Goal: Information Seeking & Learning: Learn about a topic

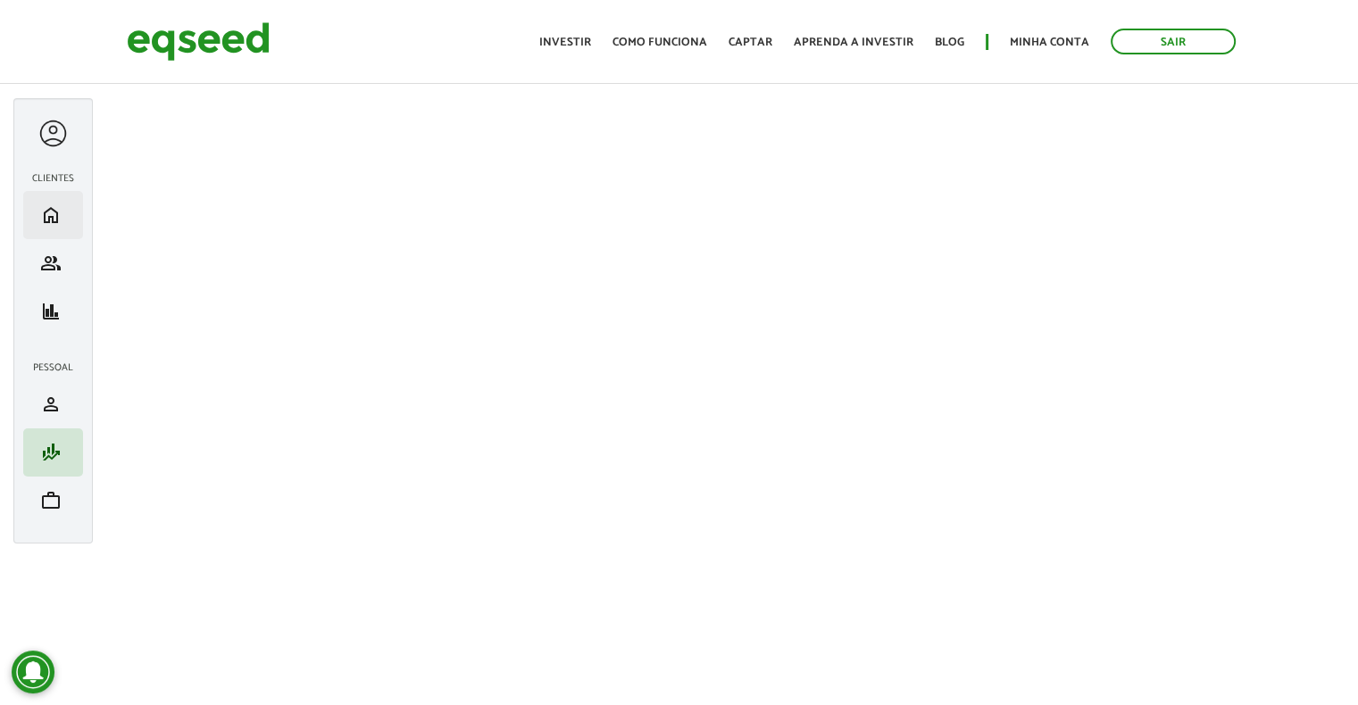
click at [57, 229] on li "home Início" at bounding box center [53, 215] width 60 height 48
click at [37, 202] on li "home Início" at bounding box center [53, 215] width 60 height 48
click at [38, 205] on link "home Início" at bounding box center [53, 214] width 51 height 21
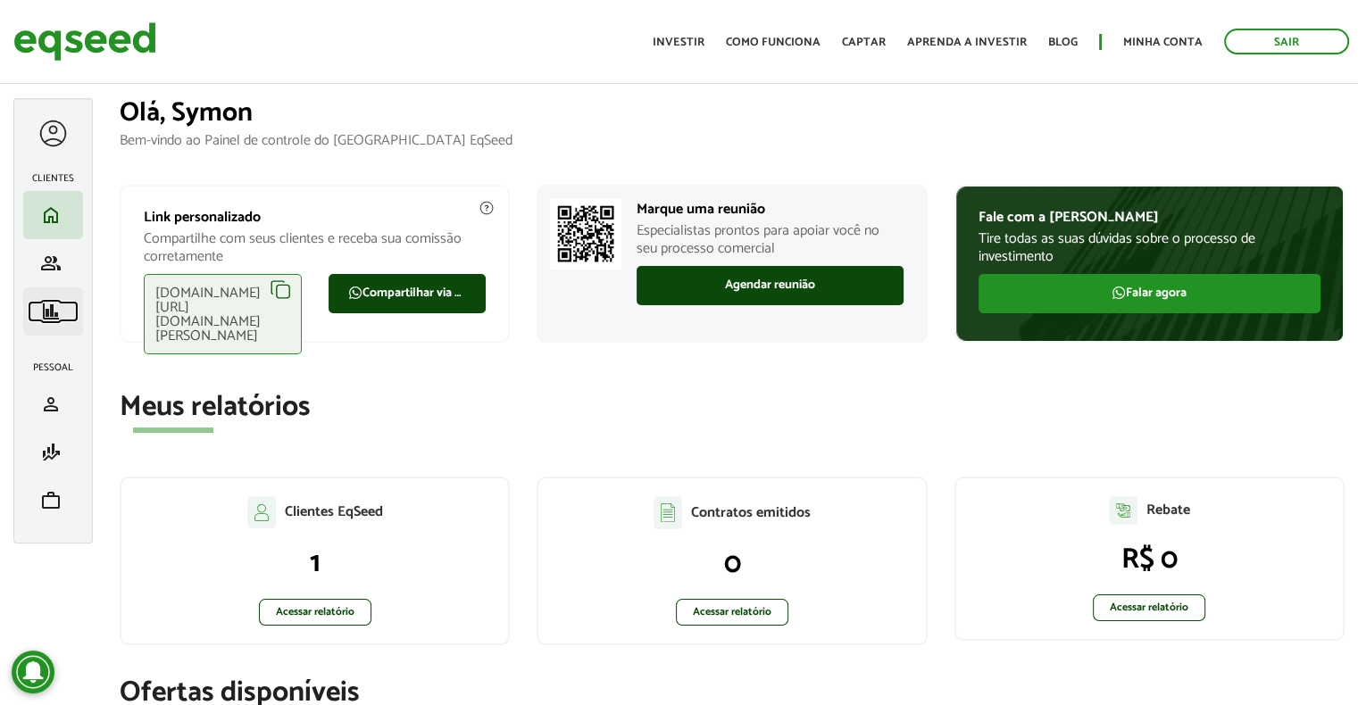
click at [47, 313] on span "finance" at bounding box center [50, 311] width 21 height 21
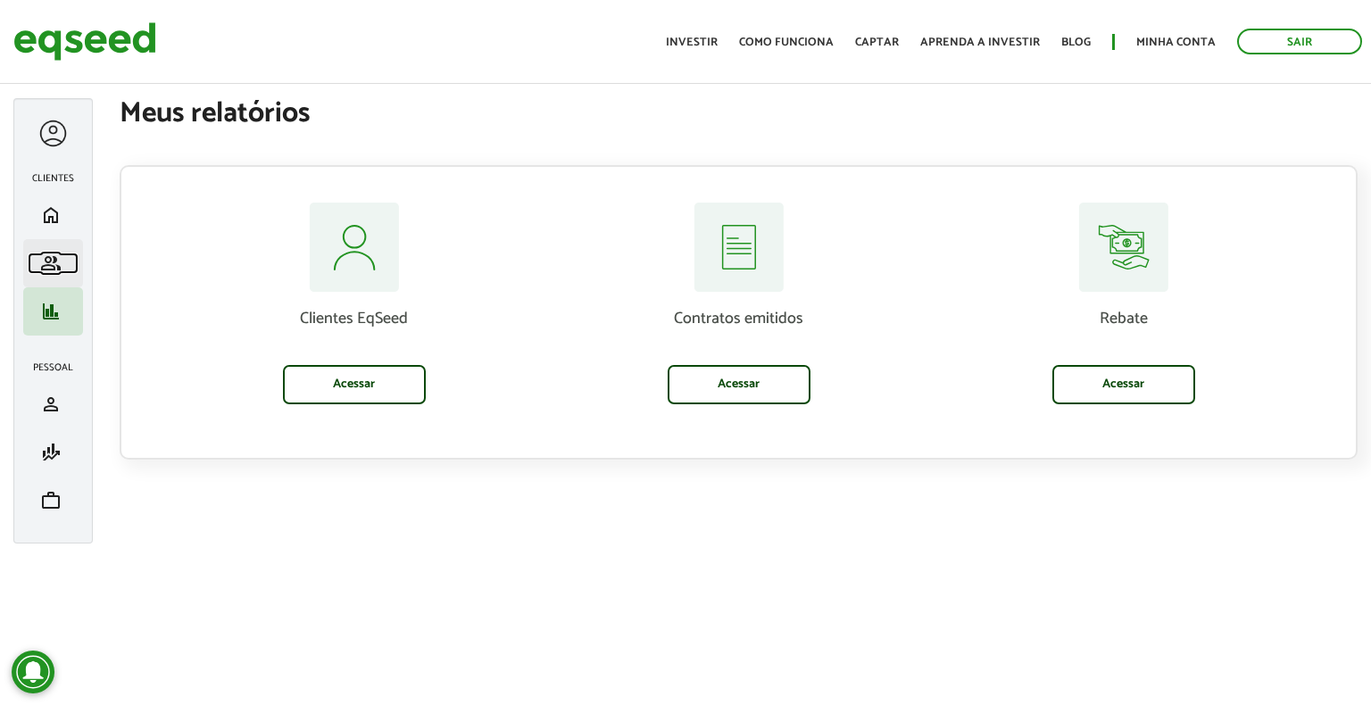
click at [43, 257] on span "group" at bounding box center [50, 263] width 21 height 21
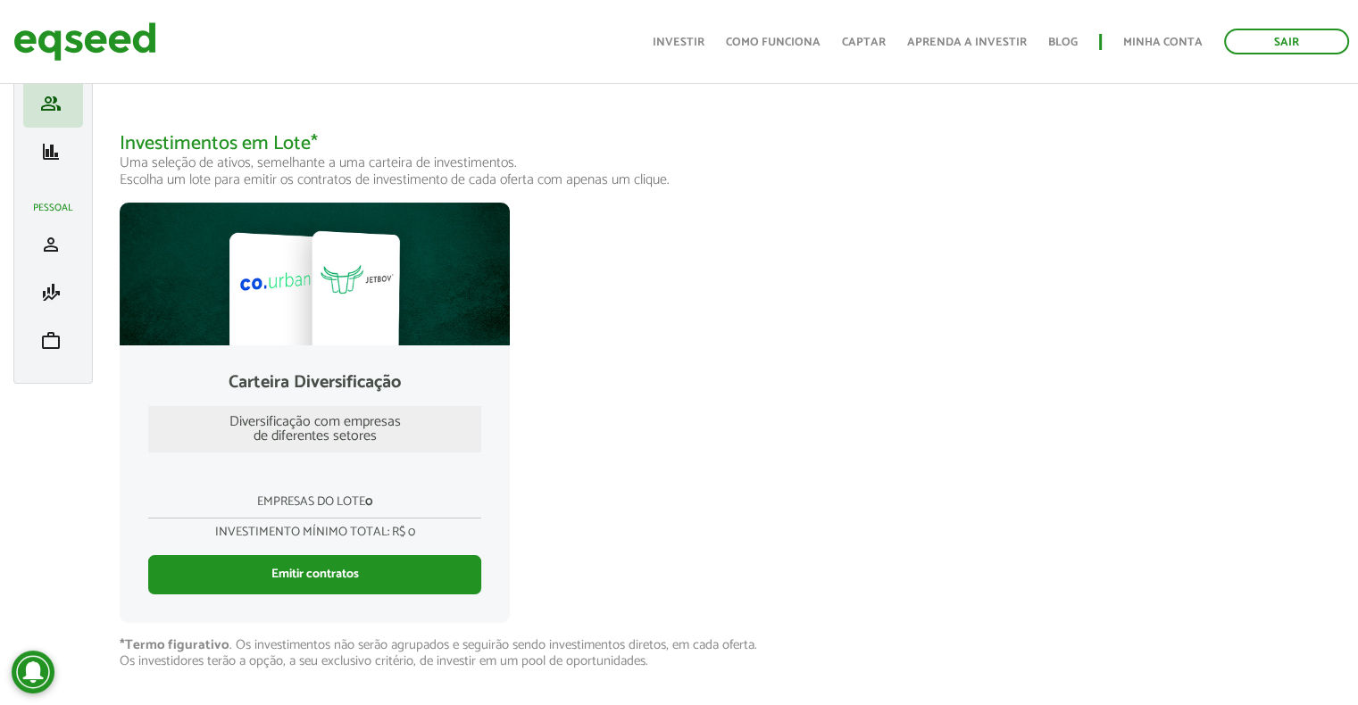
scroll to position [168, 0]
click at [439, 293] on div at bounding box center [315, 274] width 390 height 143
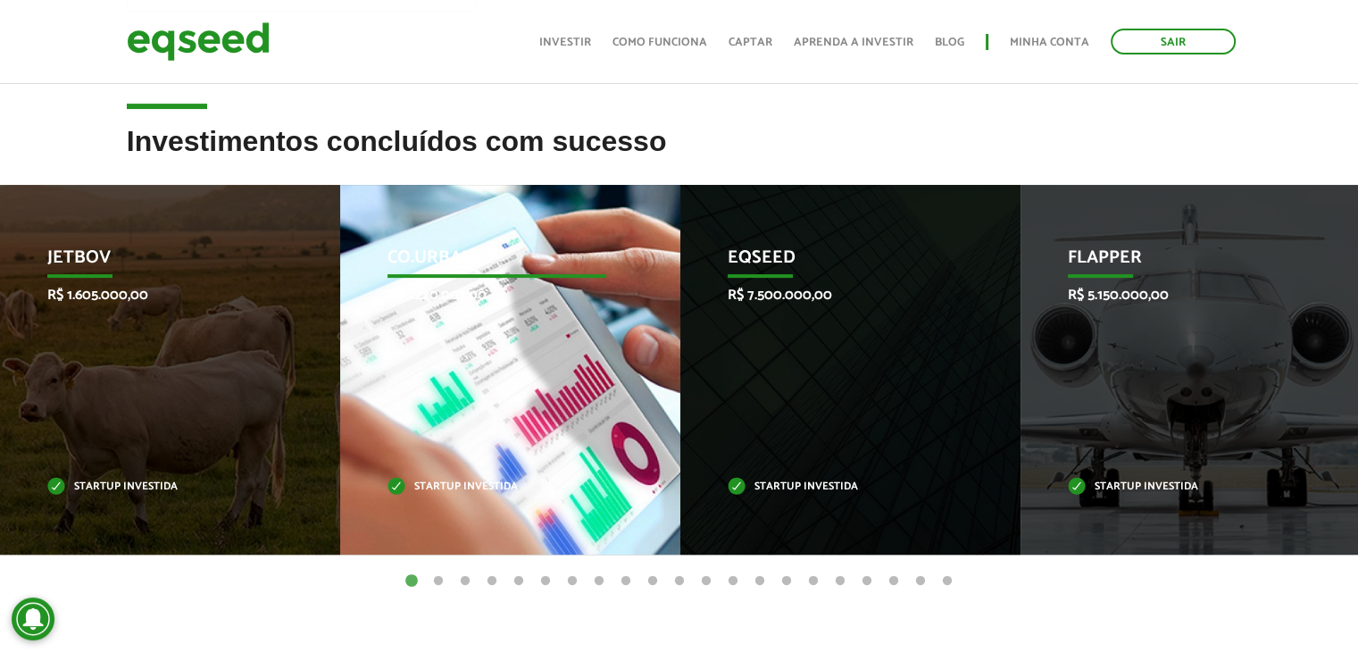
scroll to position [536, 0]
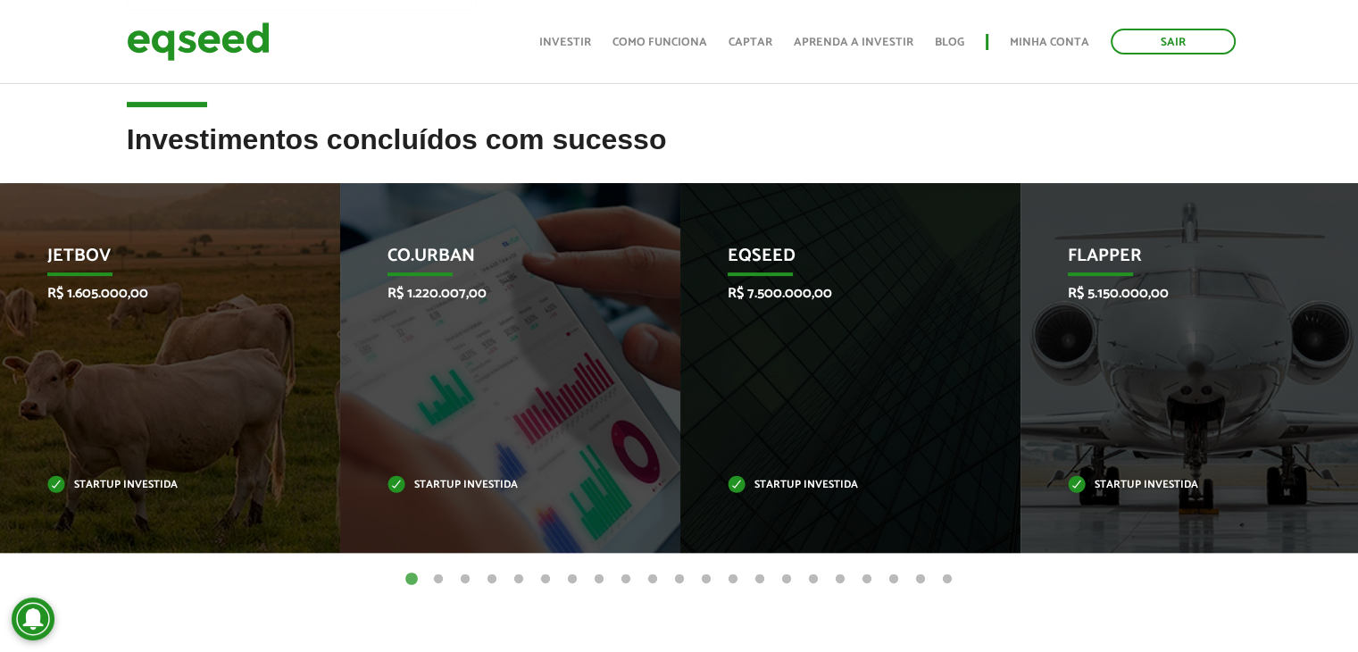
click at [435, 585] on button "2" at bounding box center [438, 579] width 18 height 18
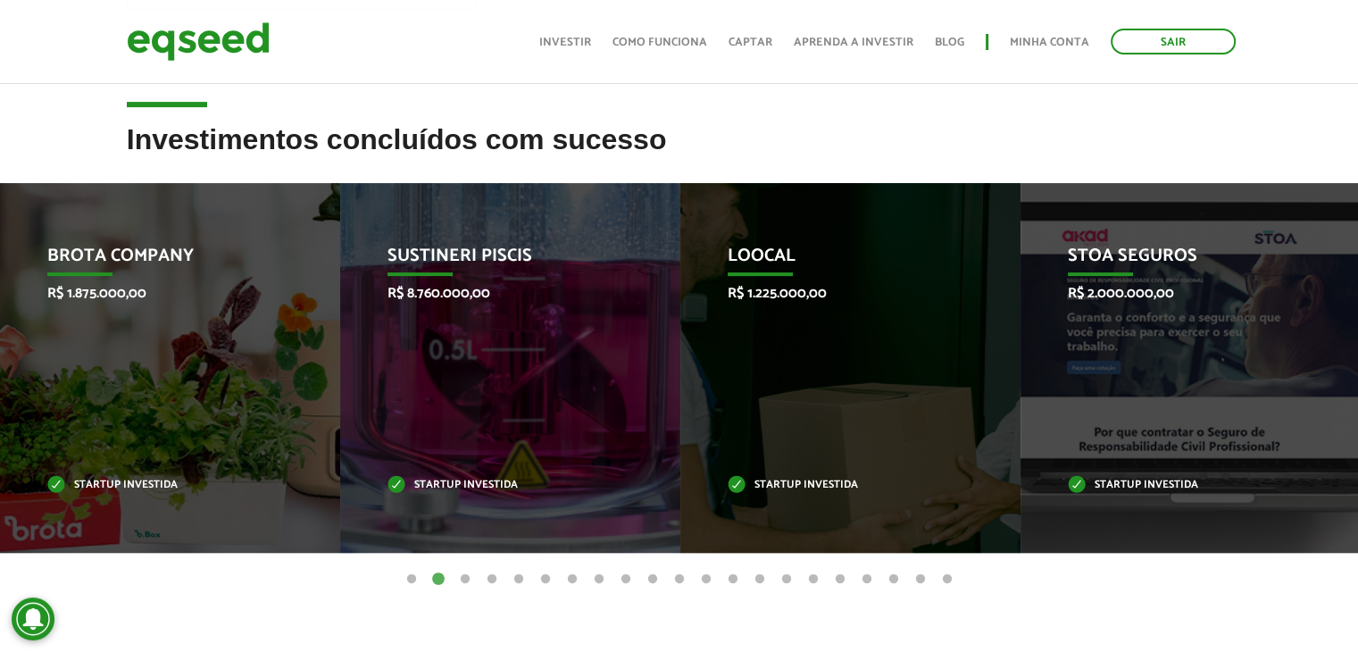
click at [404, 582] on button "1" at bounding box center [412, 579] width 18 height 18
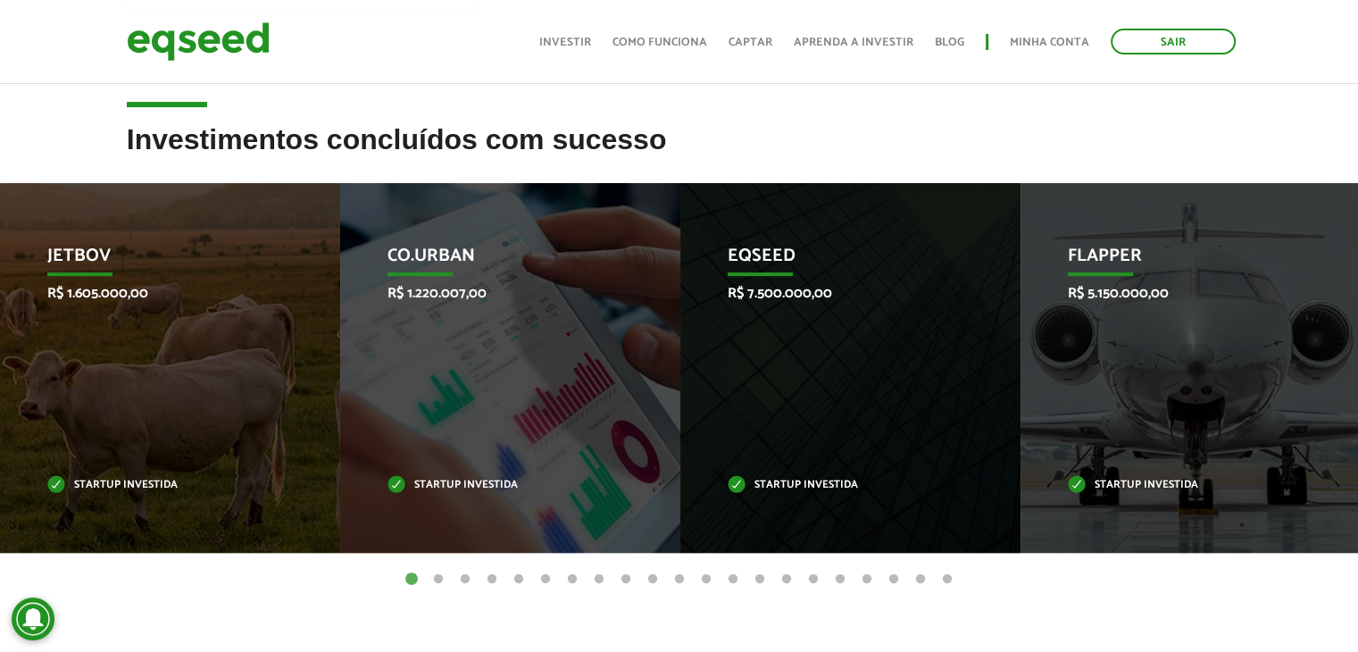
click at [443, 579] on button "2" at bounding box center [438, 579] width 18 height 18
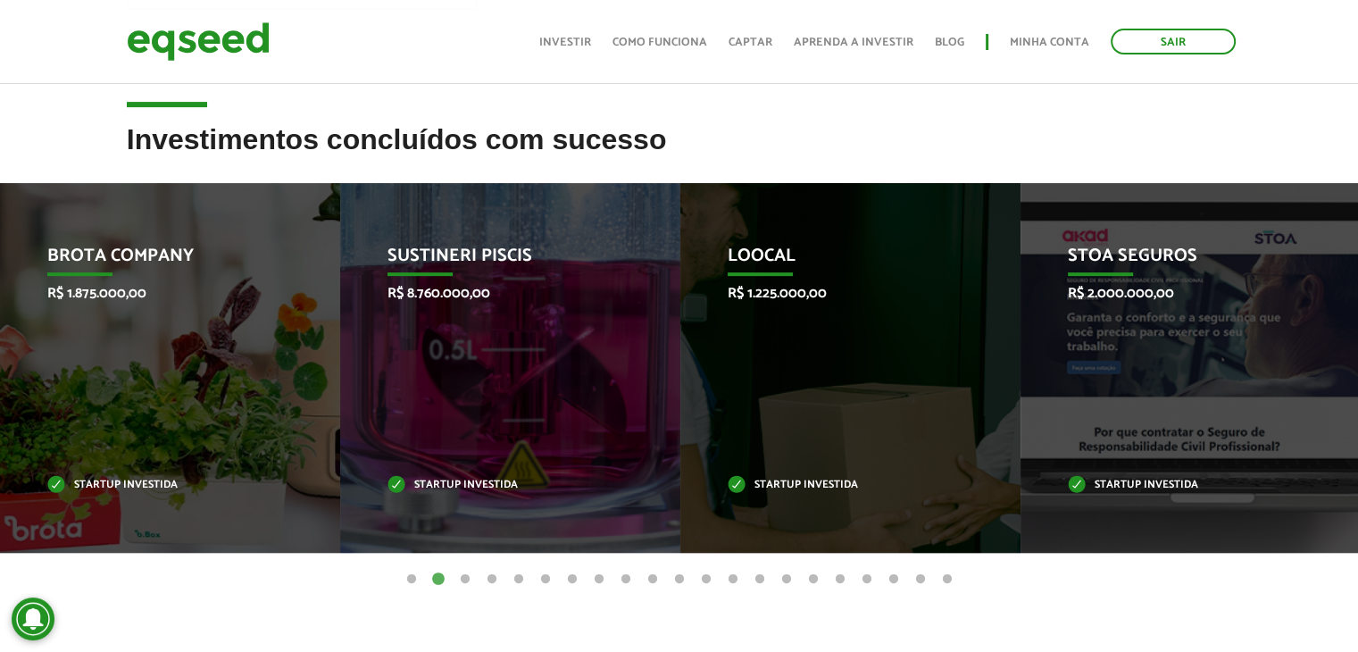
click at [469, 578] on button "3" at bounding box center [465, 579] width 18 height 18
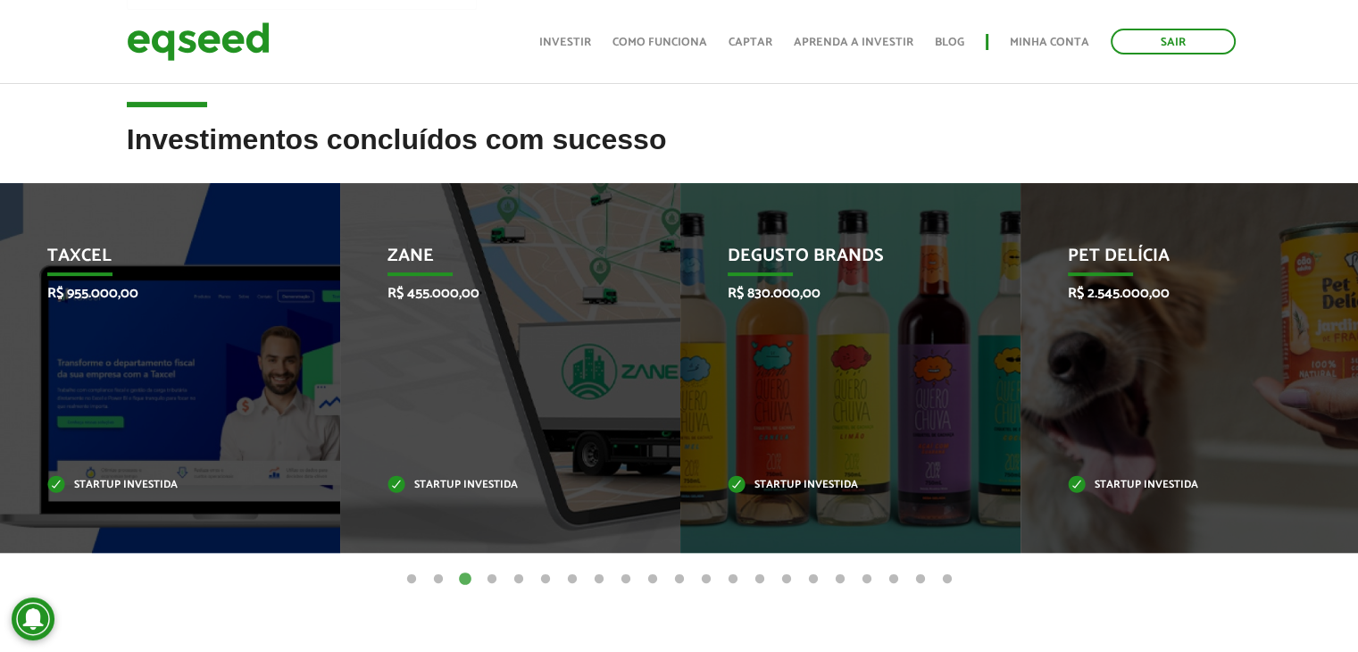
click at [433, 576] on button "2" at bounding box center [438, 579] width 18 height 18
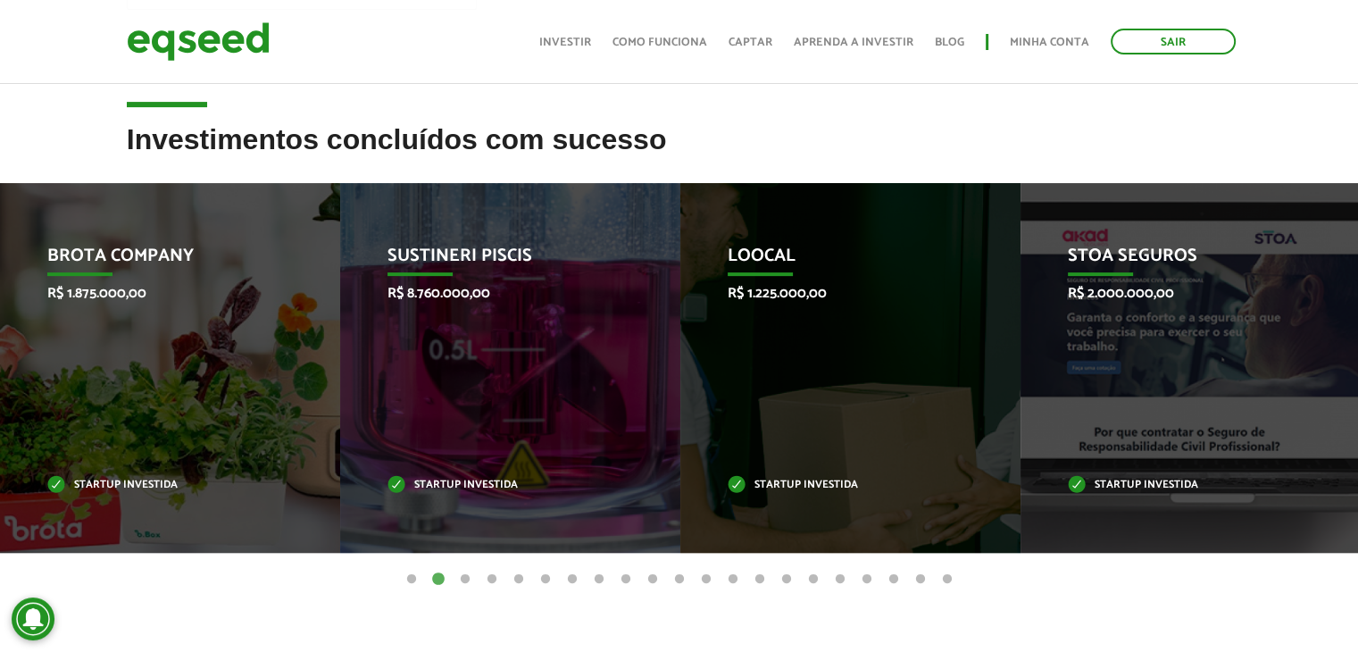
click at [463, 572] on button "3" at bounding box center [465, 579] width 18 height 18
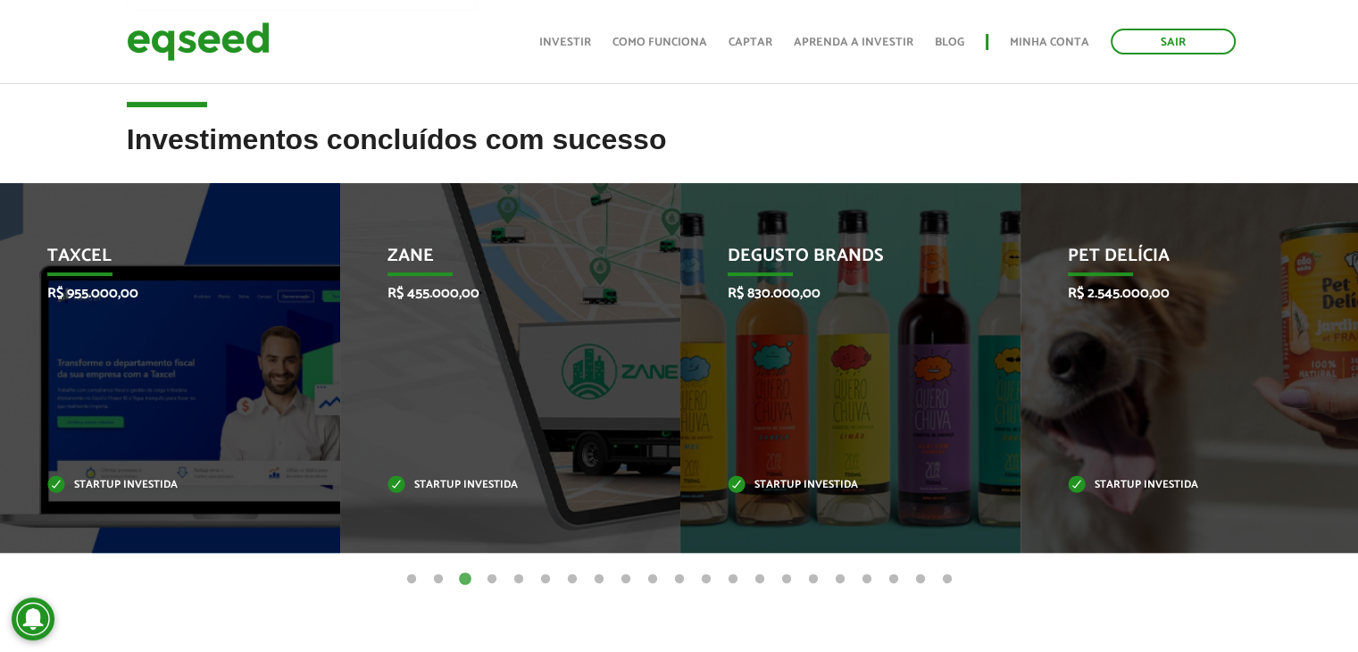
click at [492, 576] on button "4" at bounding box center [492, 579] width 18 height 18
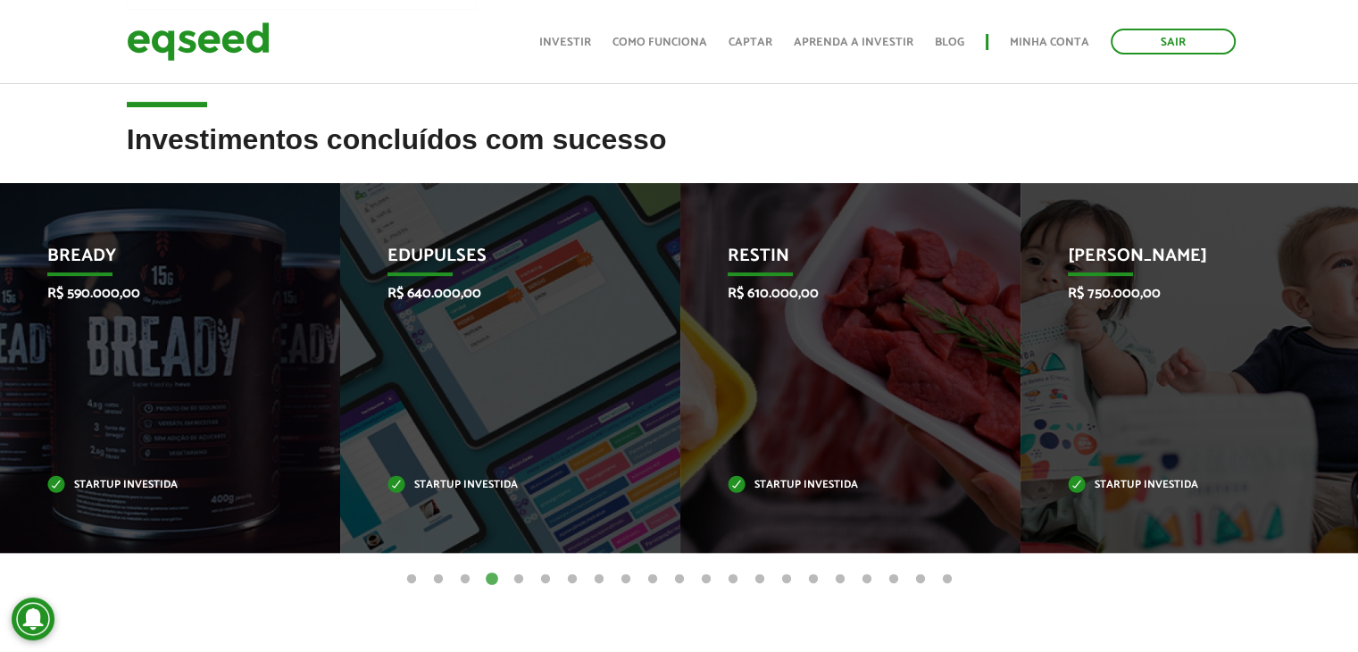
click at [522, 570] on button "5" at bounding box center [519, 579] width 18 height 18
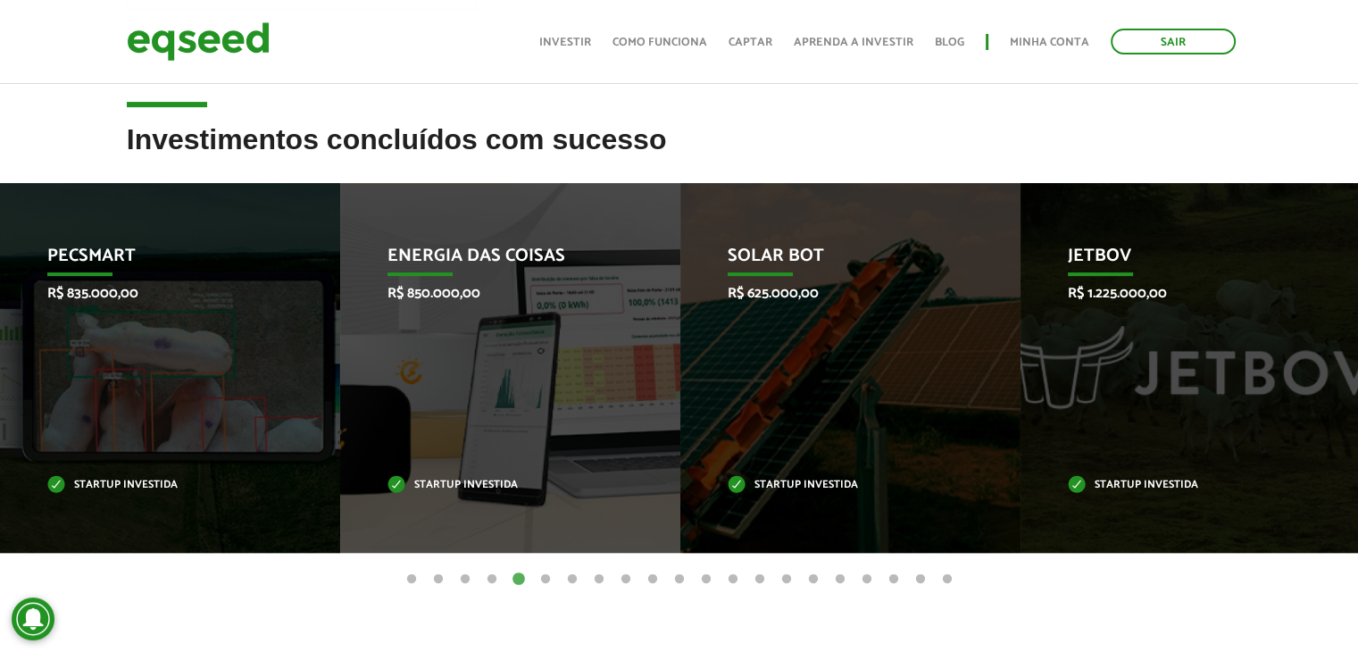
click at [545, 573] on button "6" at bounding box center [546, 579] width 18 height 18
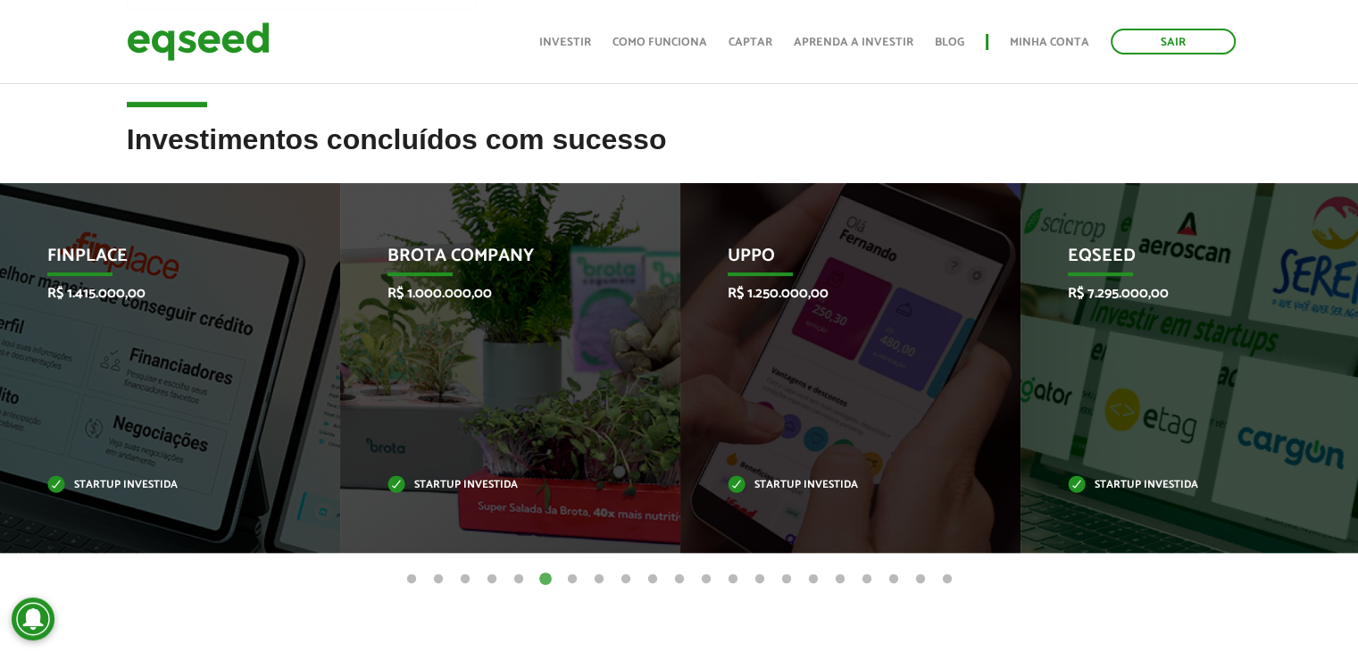
click at [574, 578] on button "7" at bounding box center [572, 579] width 18 height 18
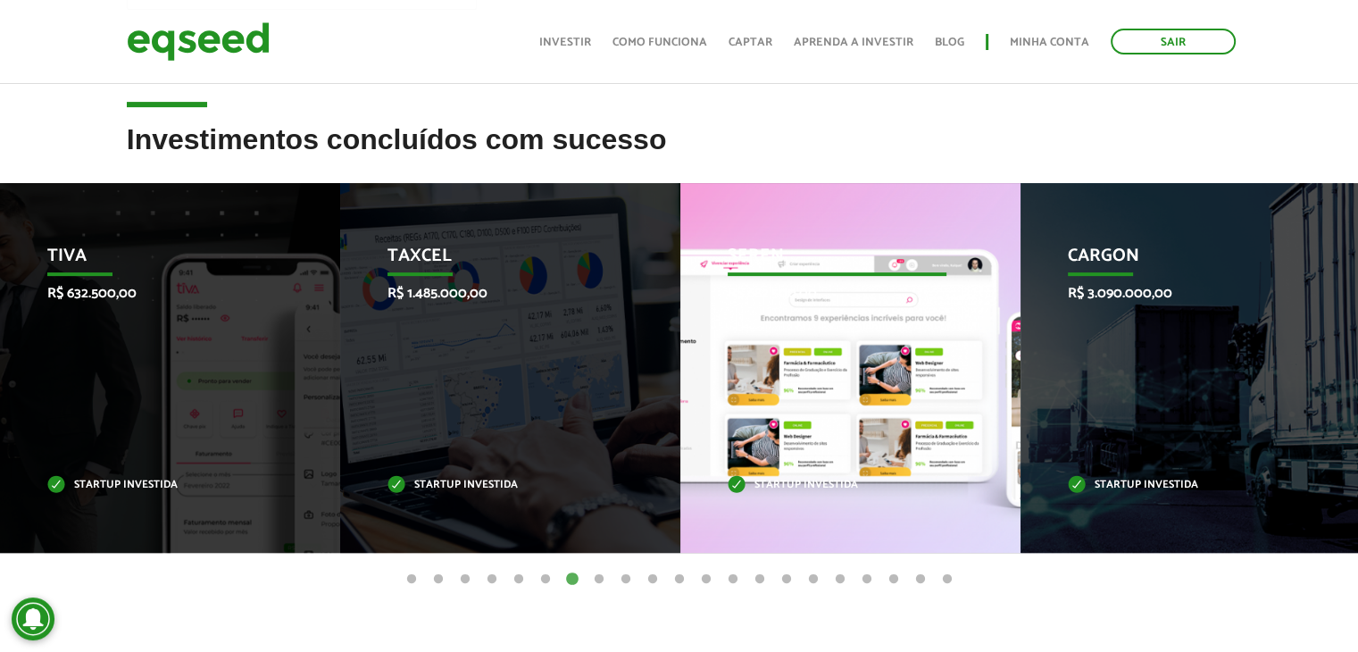
click at [770, 400] on div "Seren R$ 682.500,00 Startup investida" at bounding box center [836, 368] width 313 height 370
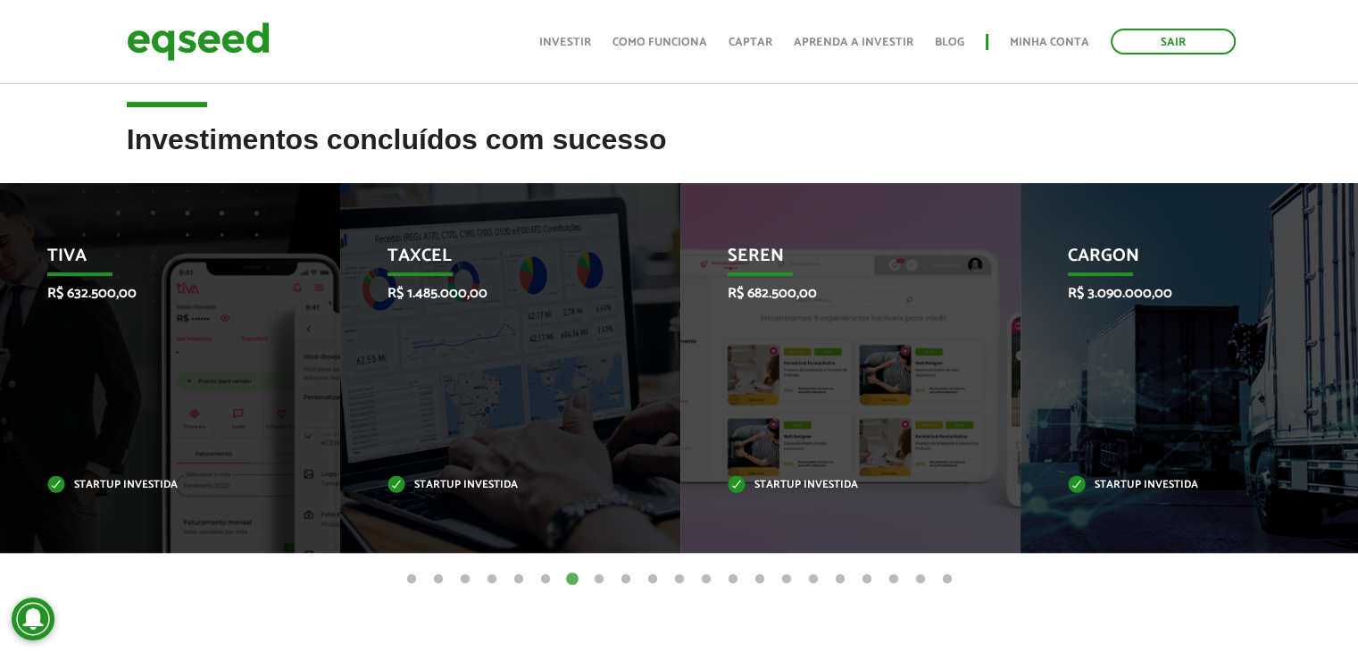
click at [602, 576] on button "8" at bounding box center [599, 579] width 18 height 18
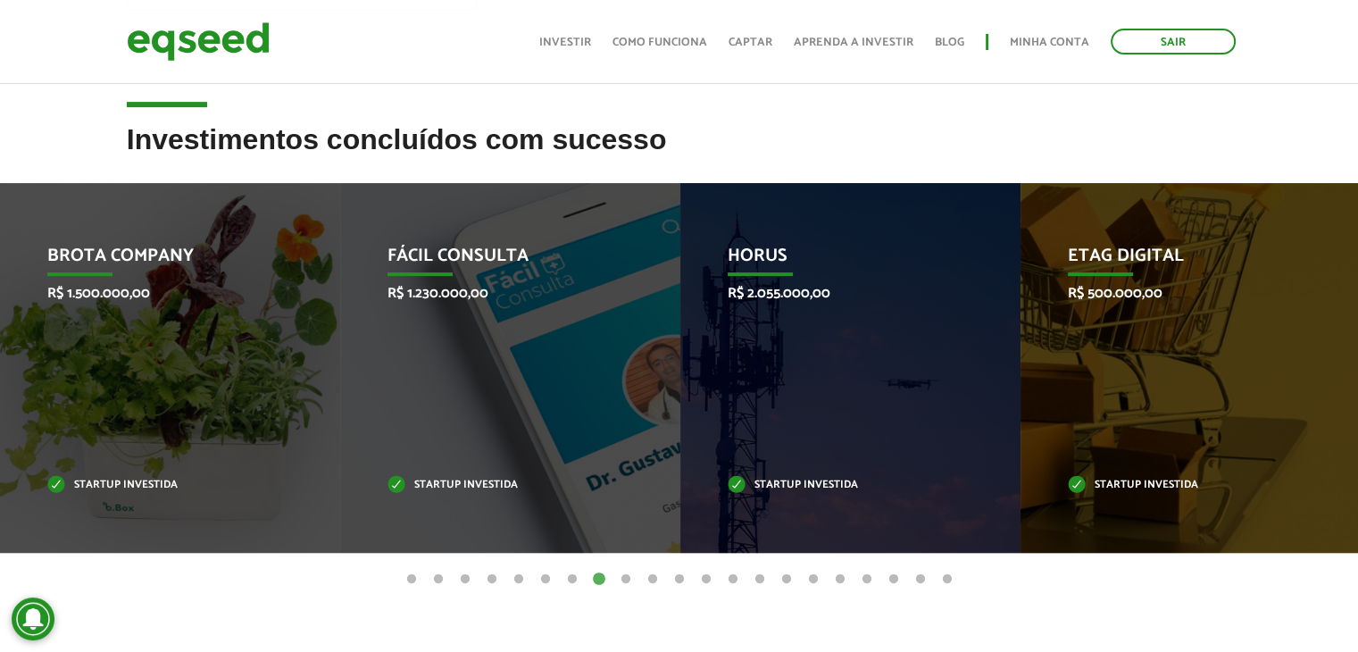
click at [628, 570] on button "9" at bounding box center [626, 579] width 18 height 18
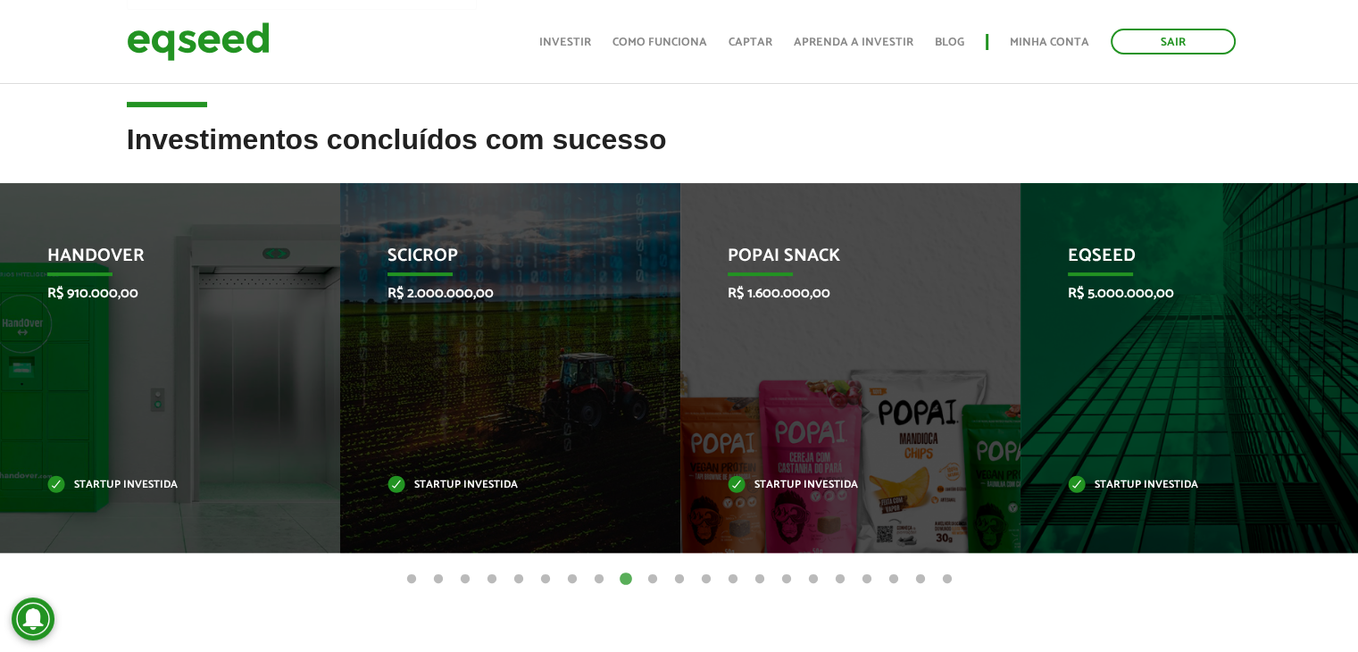
click at [653, 572] on button "10" at bounding box center [653, 579] width 18 height 18
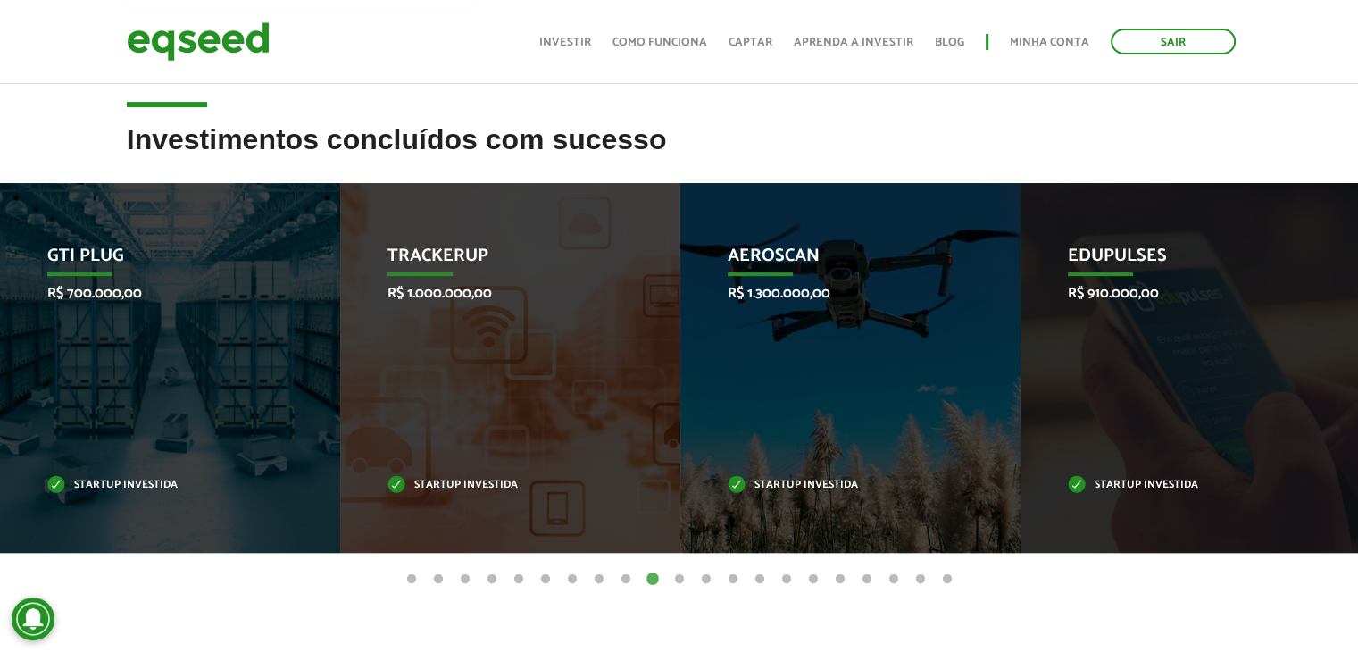
click at [620, 572] on button "9" at bounding box center [626, 579] width 18 height 18
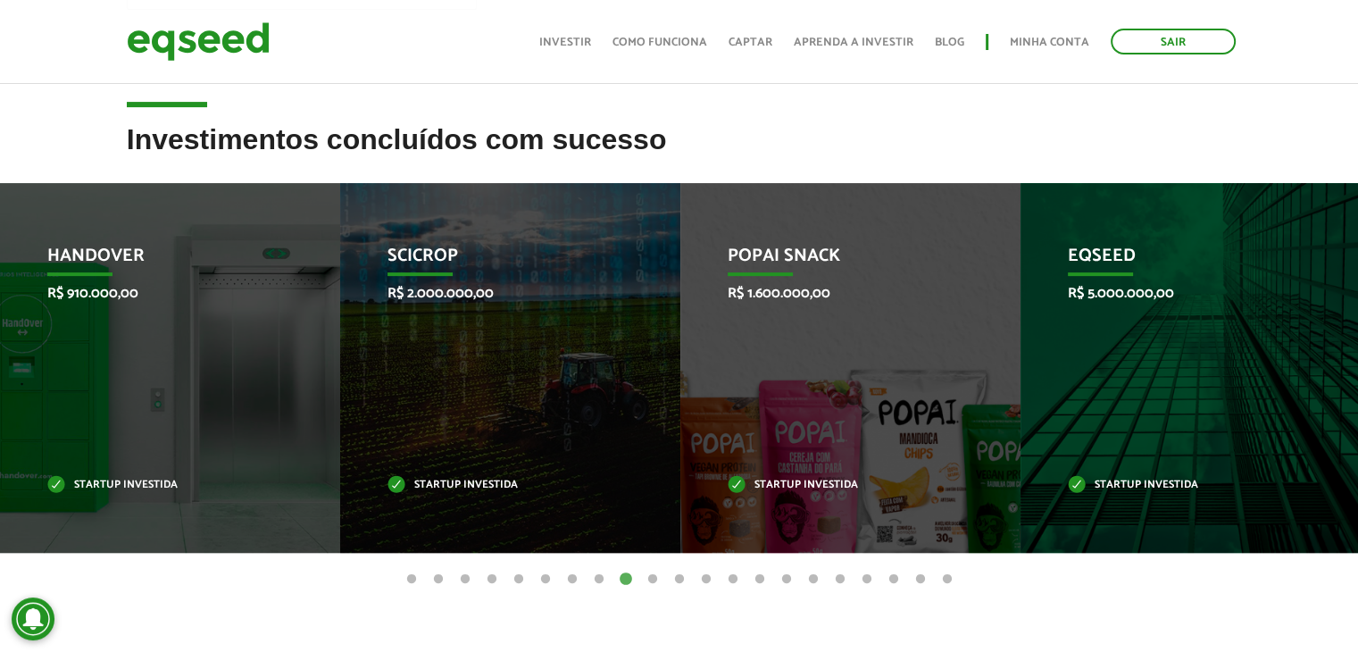
click at [650, 573] on button "10" at bounding box center [653, 579] width 18 height 18
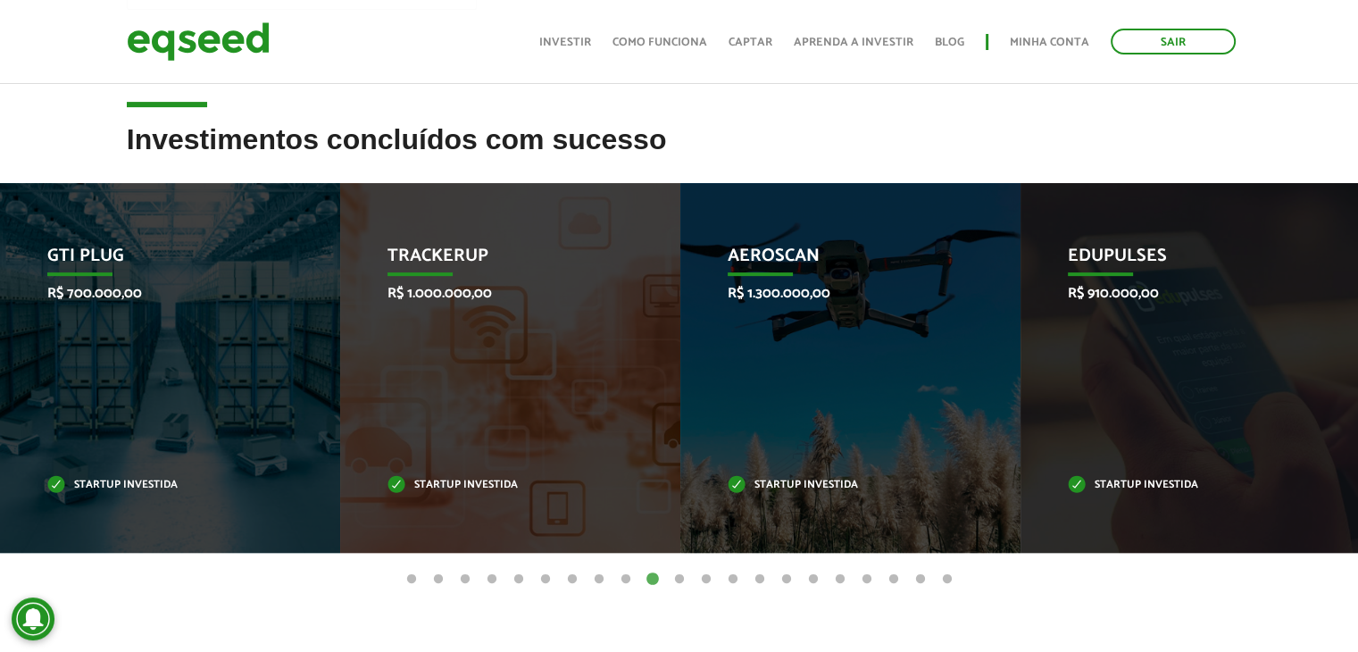
click at [680, 573] on button "11" at bounding box center [679, 579] width 18 height 18
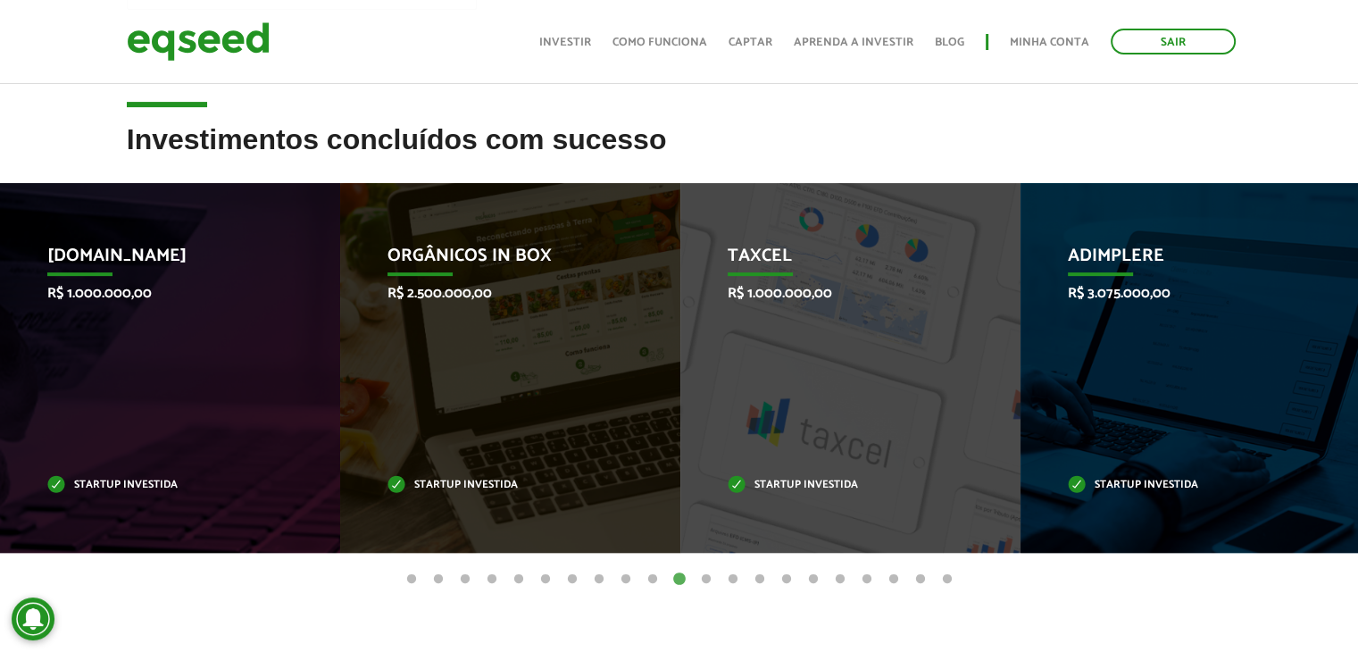
click at [706, 573] on button "12" at bounding box center [706, 579] width 18 height 18
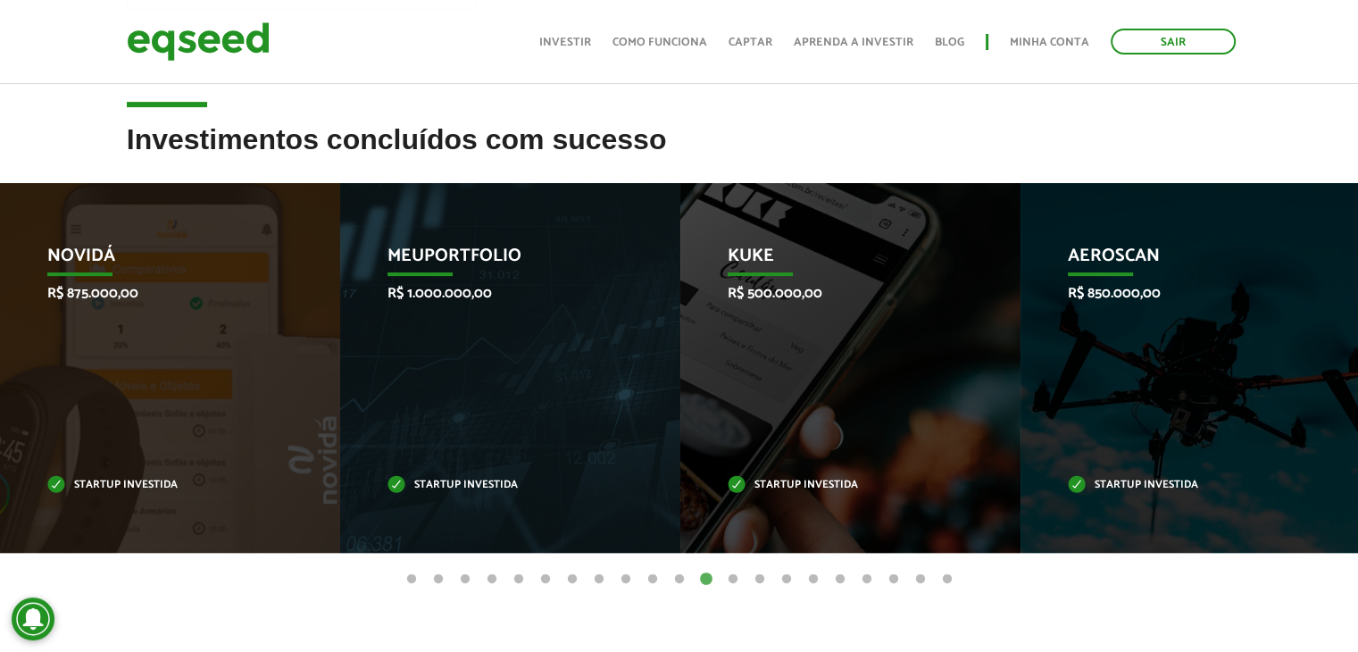
click at [736, 582] on button "13" at bounding box center [733, 579] width 18 height 18
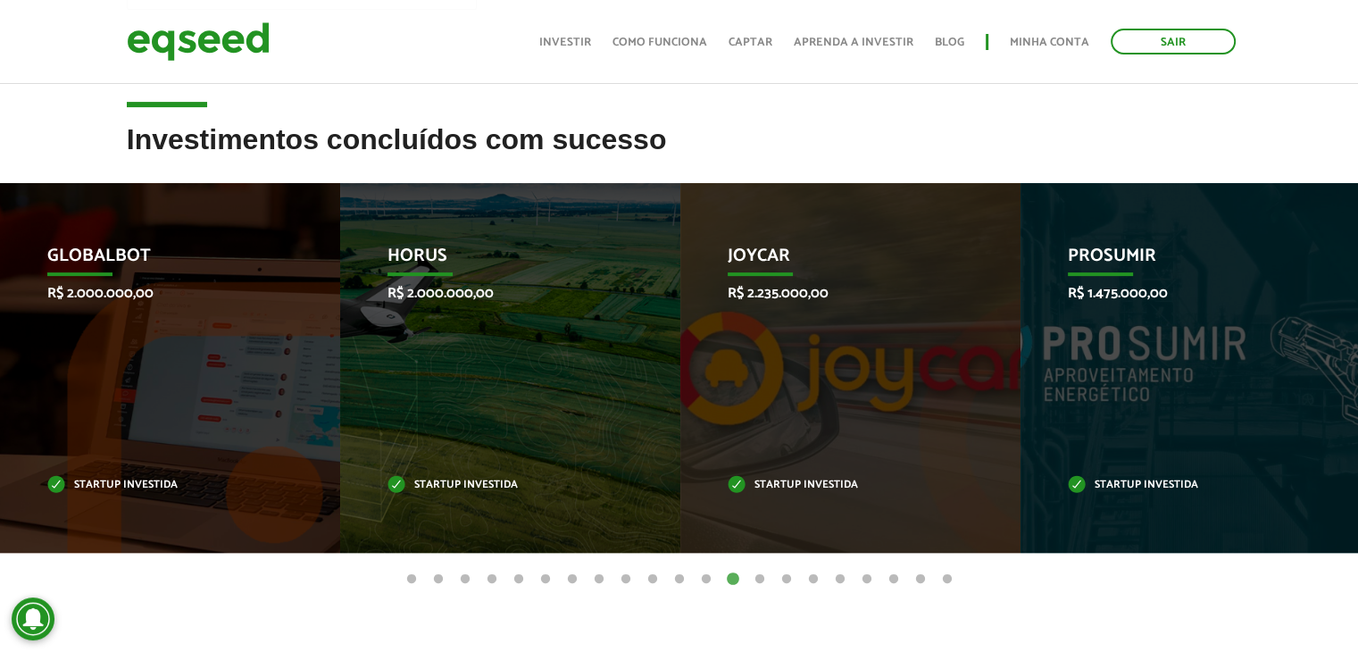
click at [764, 578] on button "14" at bounding box center [760, 579] width 18 height 18
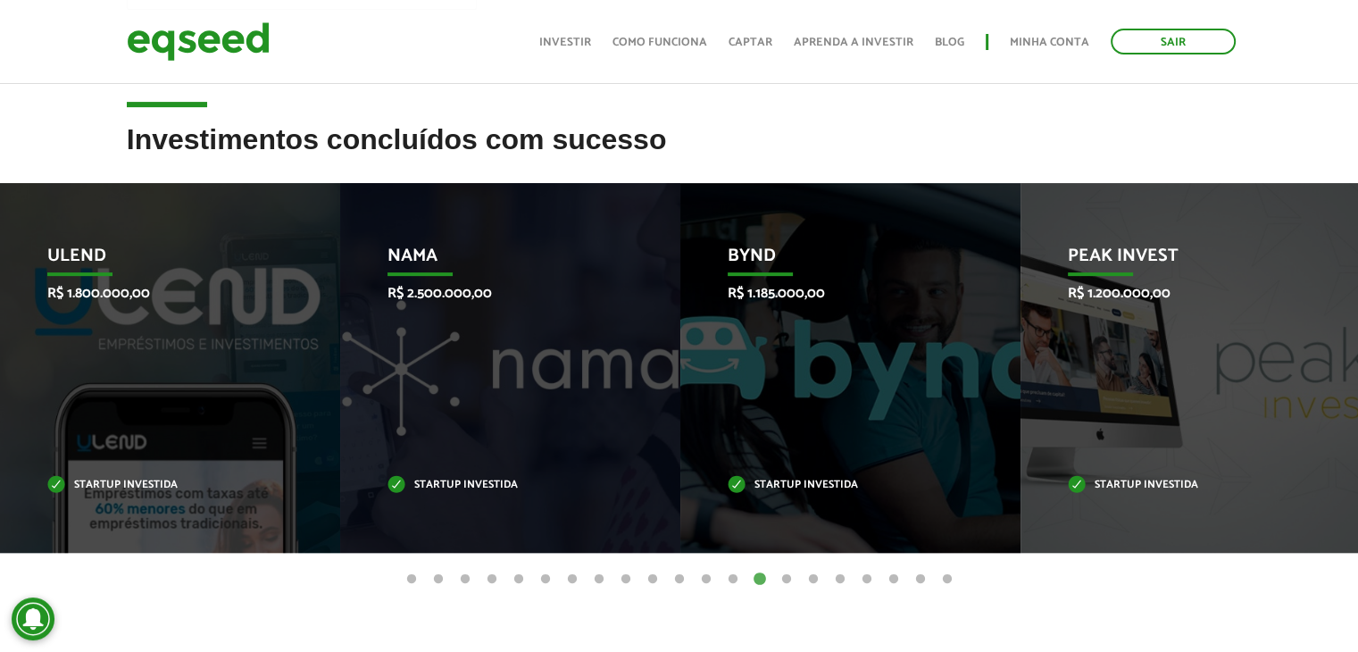
click at [786, 576] on button "15" at bounding box center [787, 579] width 18 height 18
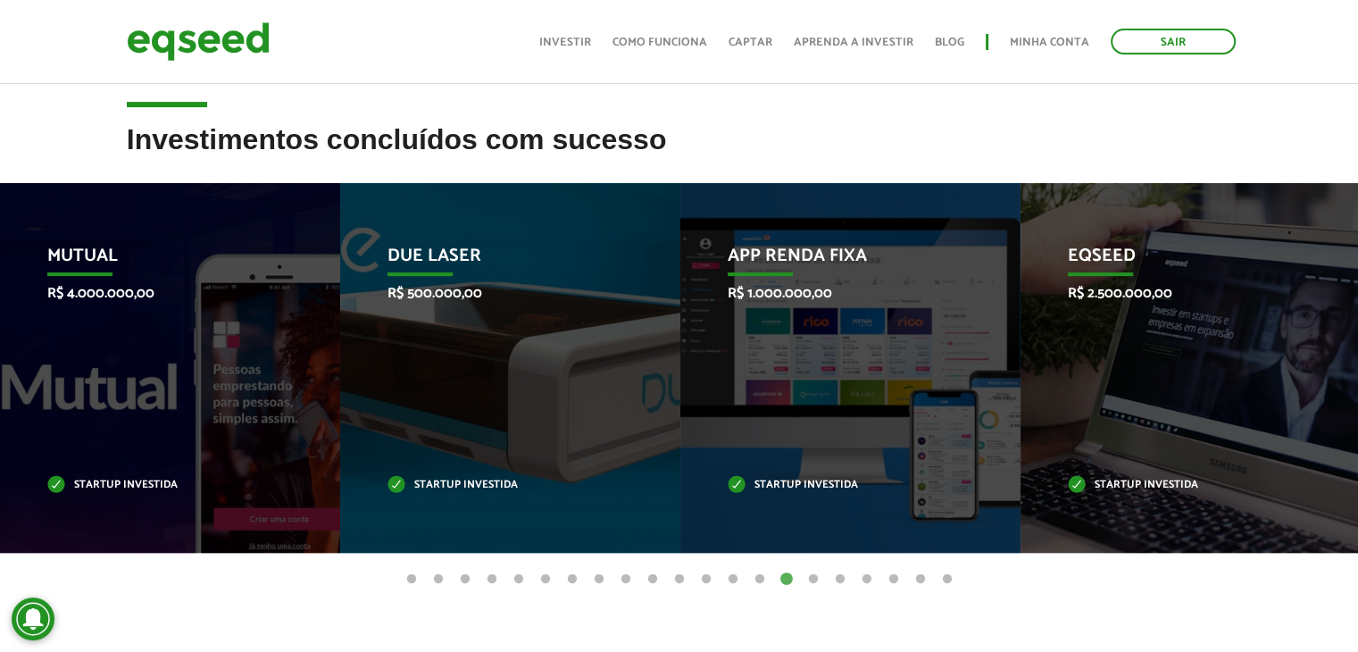
click at [813, 581] on button "16" at bounding box center [813, 579] width 18 height 18
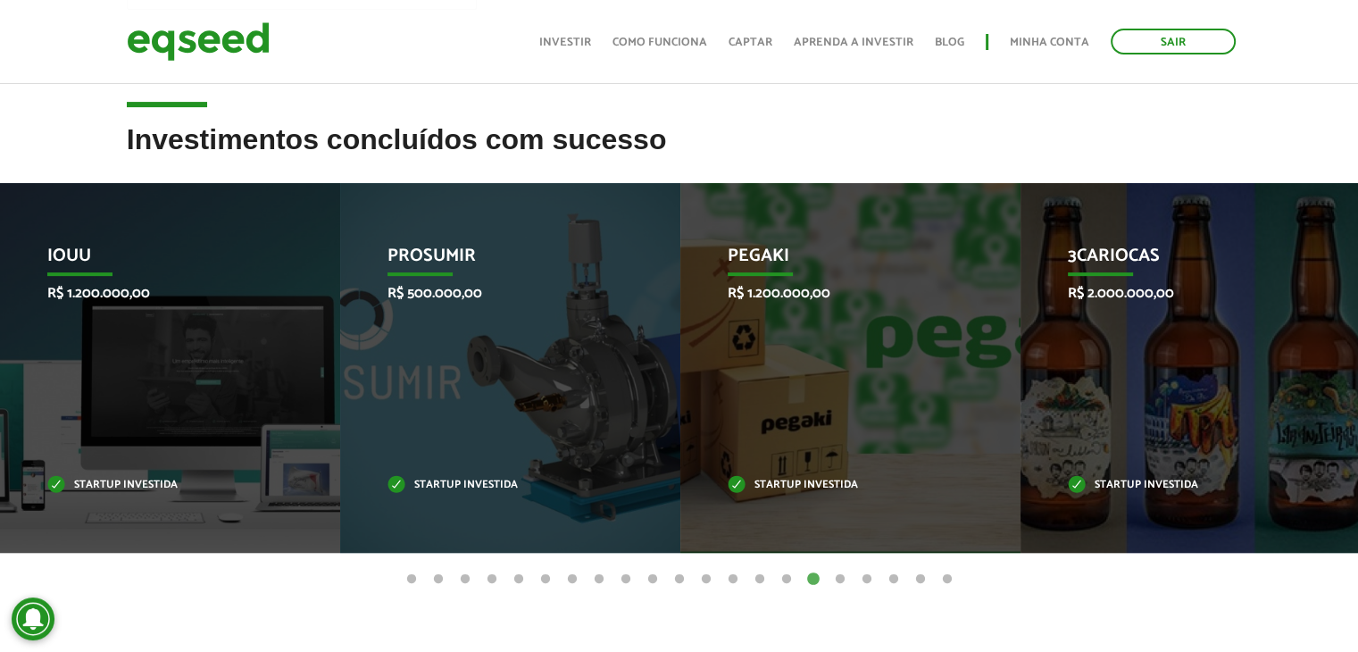
click at [411, 582] on button "1" at bounding box center [412, 579] width 18 height 18
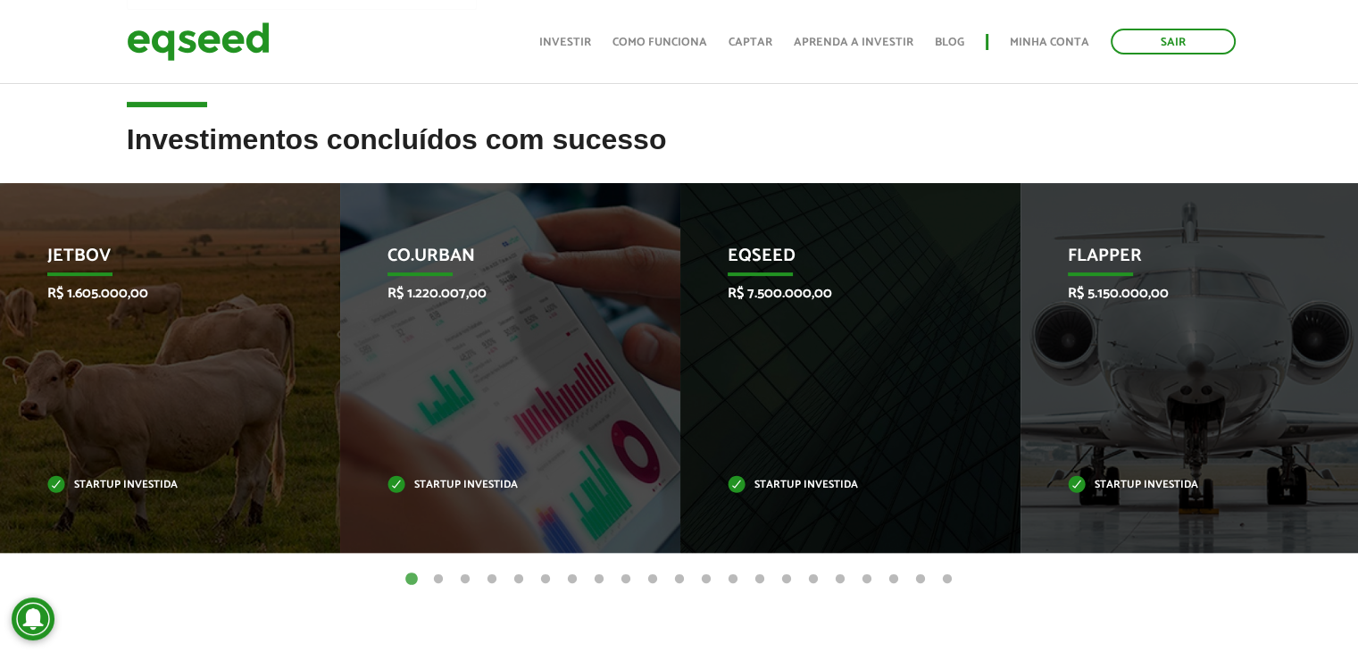
click at [733, 579] on button "13" at bounding box center [733, 579] width 18 height 18
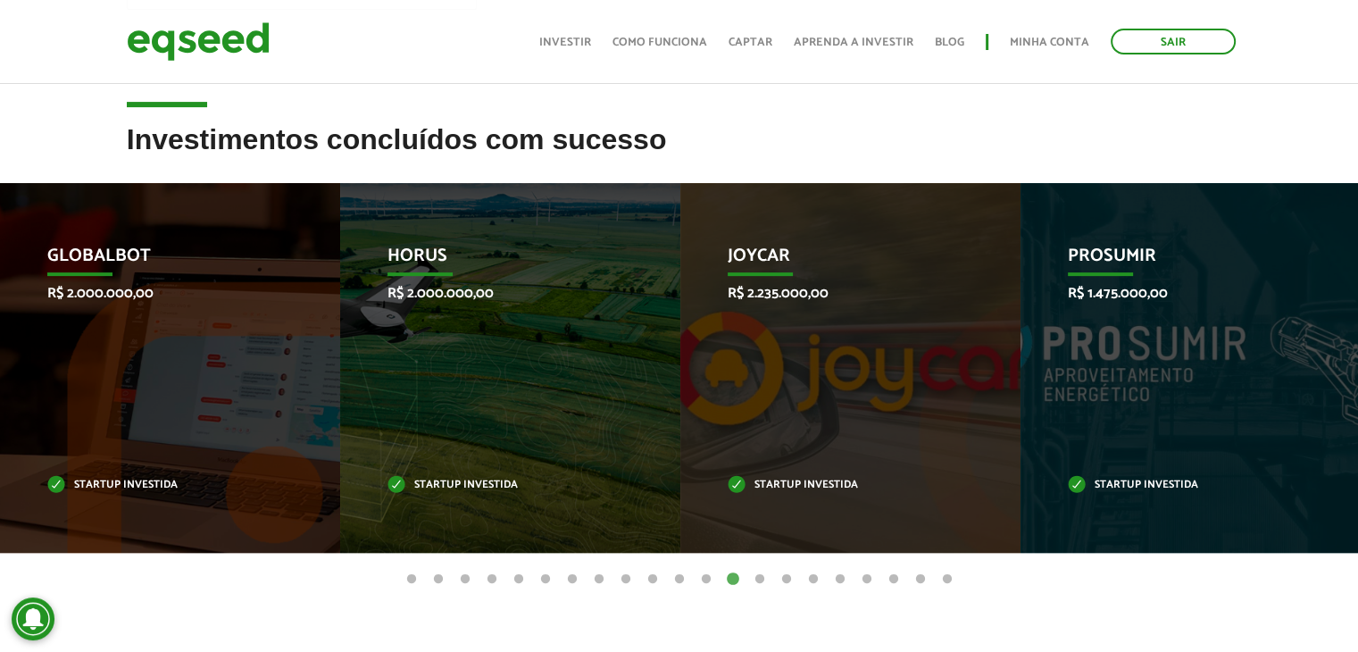
click at [646, 578] on button "10" at bounding box center [653, 579] width 18 height 18
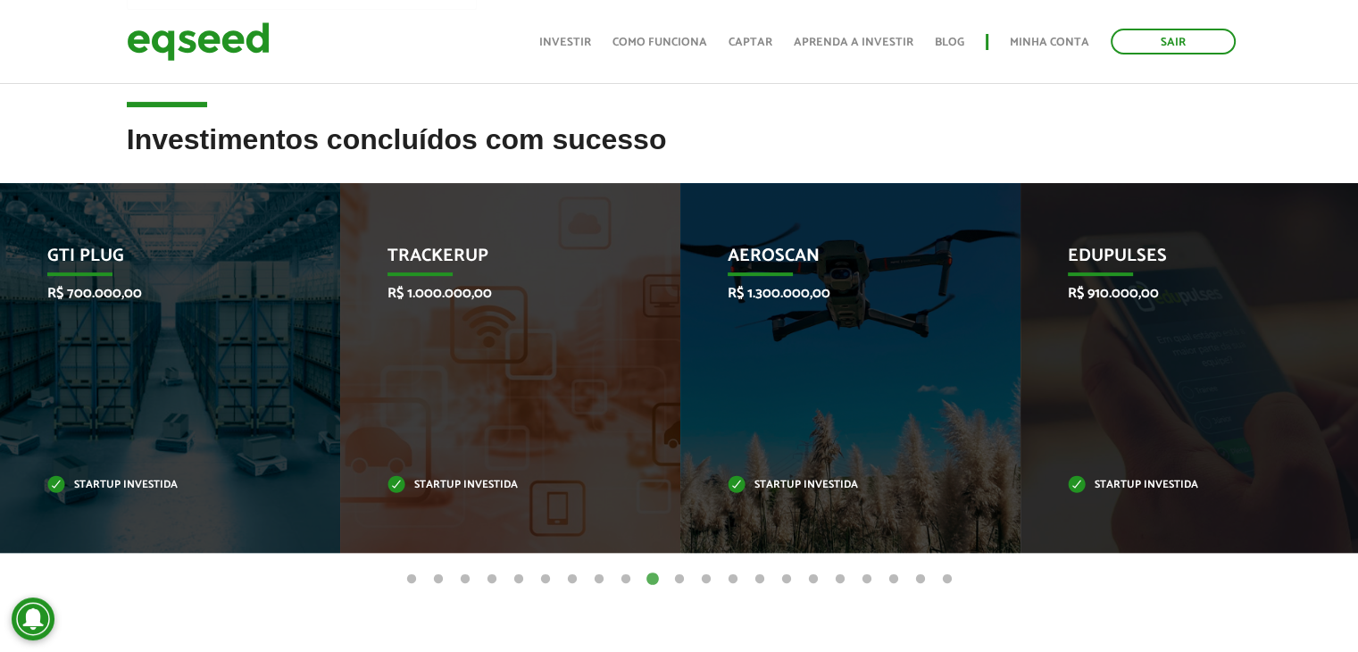
click at [417, 580] on button "1" at bounding box center [412, 579] width 18 height 18
